Goal: Check status: Check status

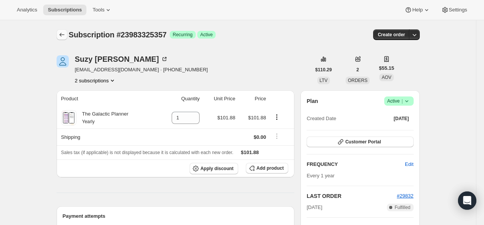
click at [61, 35] on icon "Subscriptions" at bounding box center [62, 35] width 8 height 8
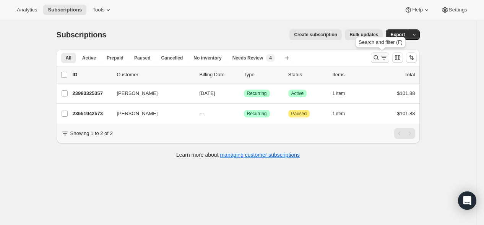
click at [379, 59] on icon "Search and filter results" at bounding box center [376, 58] width 8 height 8
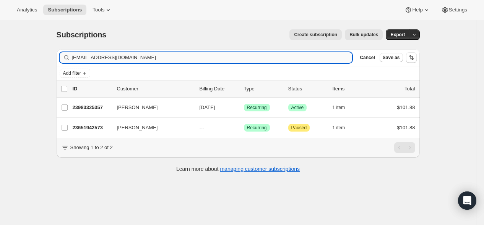
click at [251, 61] on input "[EMAIL_ADDRESS][DOMAIN_NAME]" at bounding box center [212, 57] width 280 height 11
type input "[EMAIL_ADDRESS][DOMAIN_NAME]"
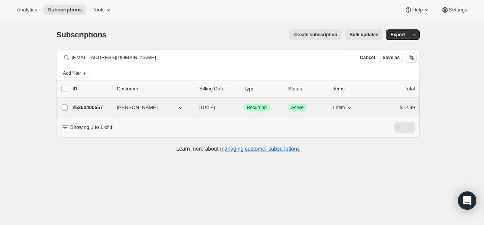
click at [99, 109] on p "25360400557" at bounding box center [92, 108] width 38 height 8
